Goal: Navigation & Orientation: Understand site structure

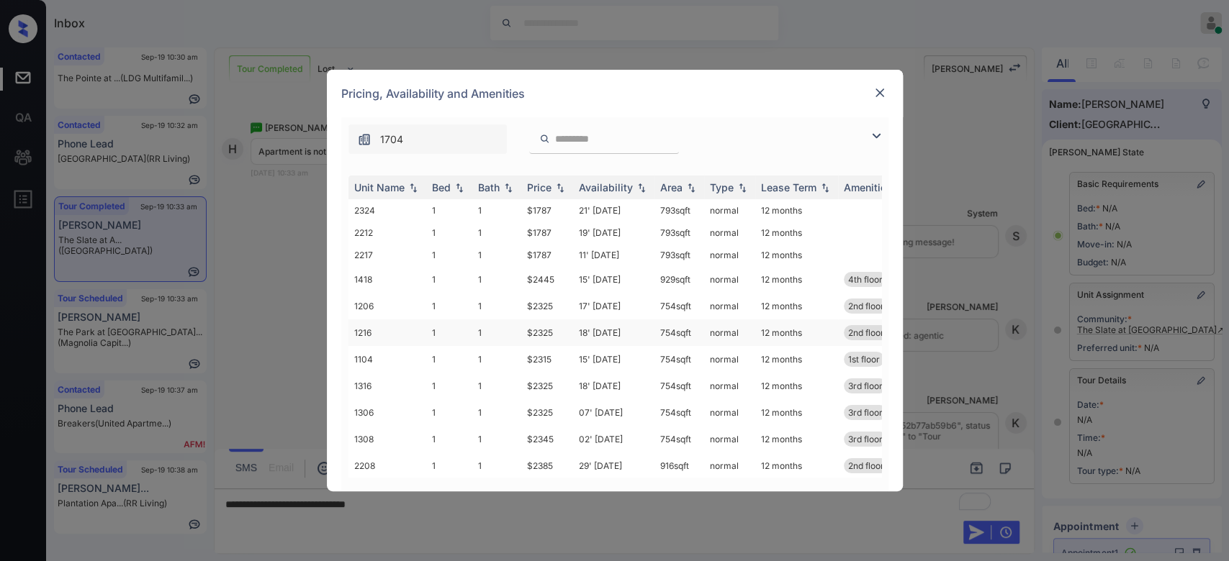
scroll to position [289, 0]
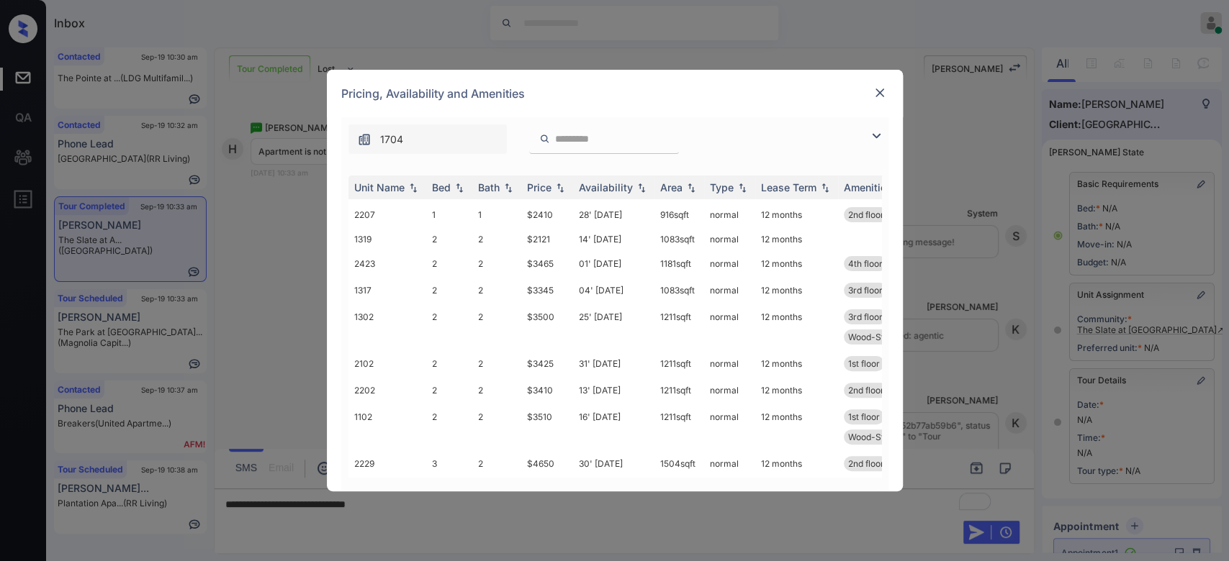
click at [878, 84] on div at bounding box center [879, 92] width 17 height 17
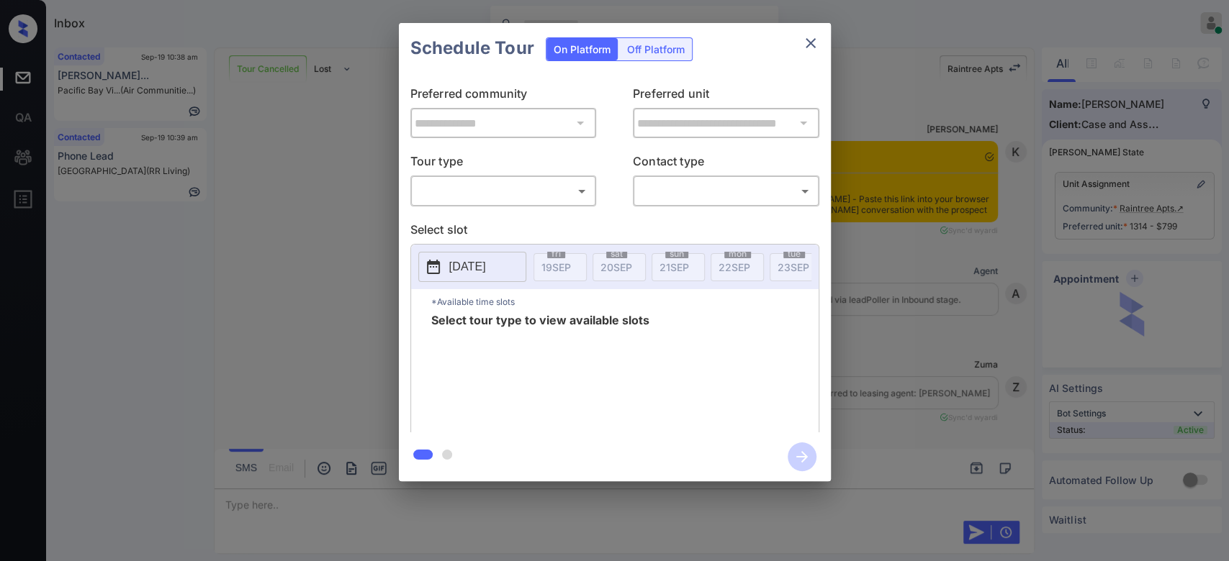
scroll to position [12041, 0]
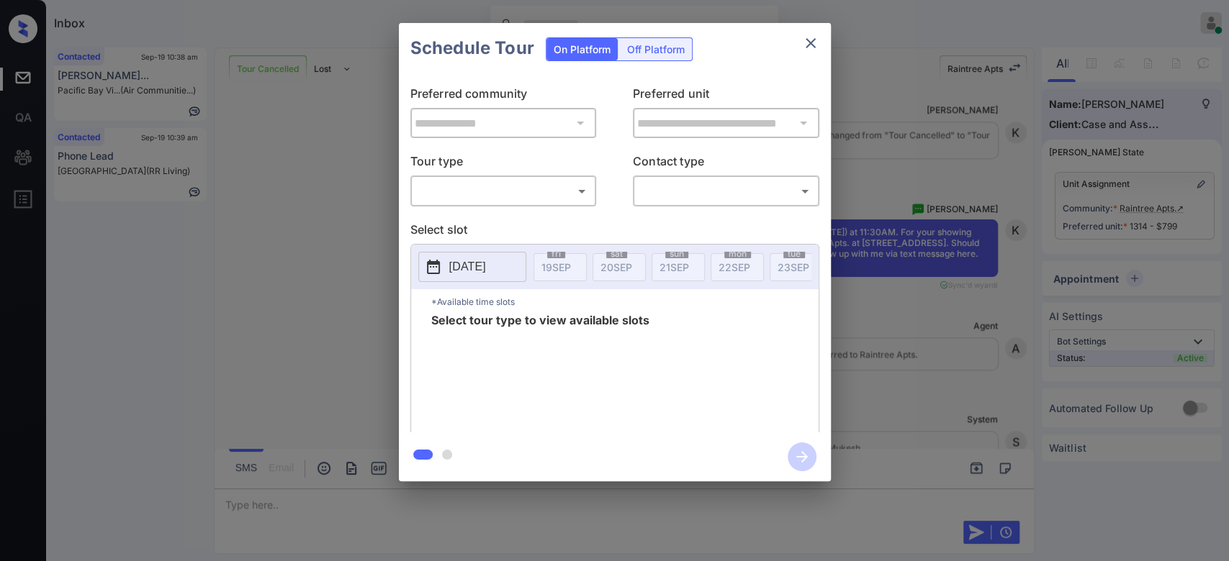
click at [811, 48] on icon "close" at bounding box center [810, 43] width 17 height 17
